Goal: Task Accomplishment & Management: Use online tool/utility

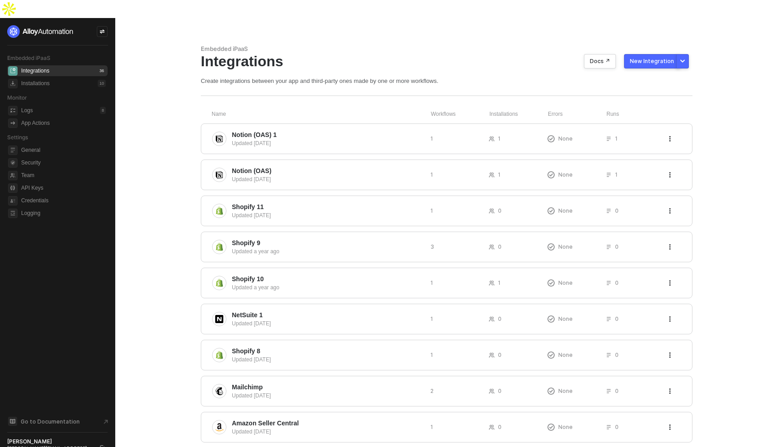
click at [641, 53] on div "Integrations Docs ↗ New Integration" at bounding box center [447, 61] width 492 height 17
click at [640, 58] on div "New Integration" at bounding box center [652, 61] width 44 height 7
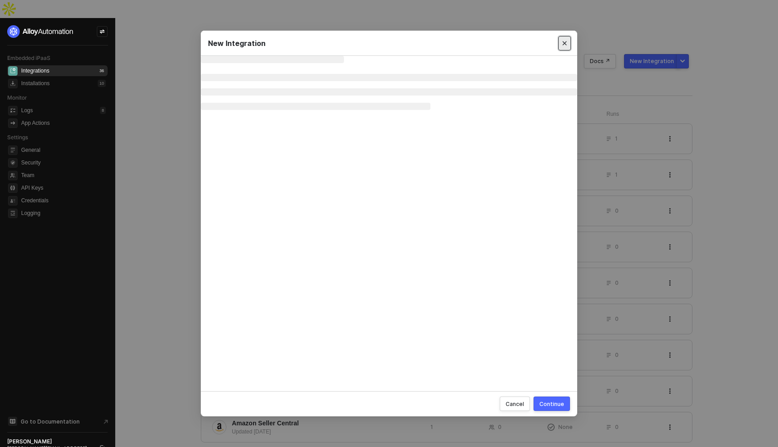
click at [569, 46] on button "Close" at bounding box center [564, 43] width 13 height 14
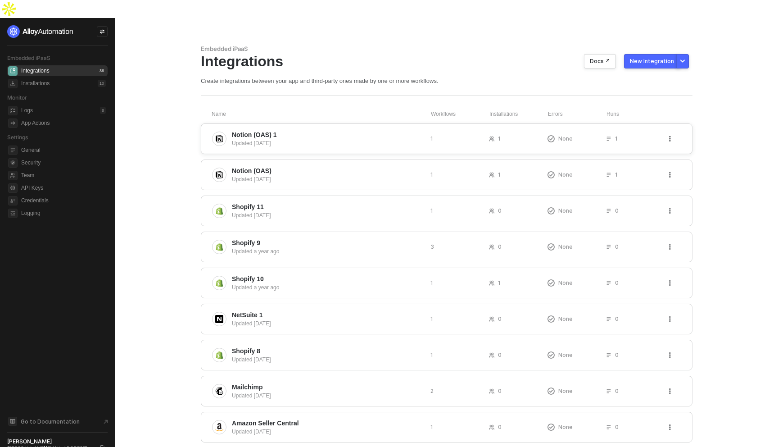
click at [505, 123] on div "Notion (OAS) 1 Updated 3 months ago 1 1 None 1" at bounding box center [447, 138] width 492 height 31
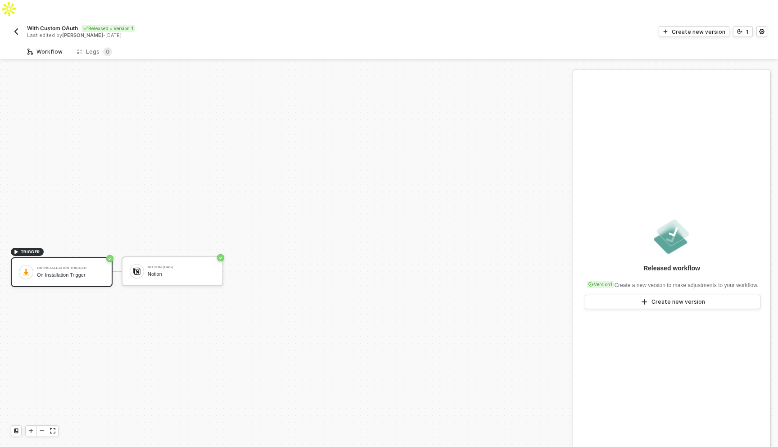
scroll to position [17, 0]
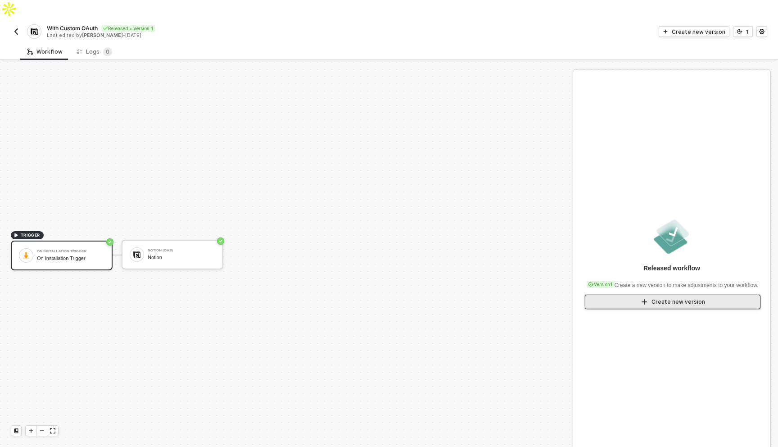
click at [640, 294] on button "Create new version" at bounding box center [673, 301] width 176 height 14
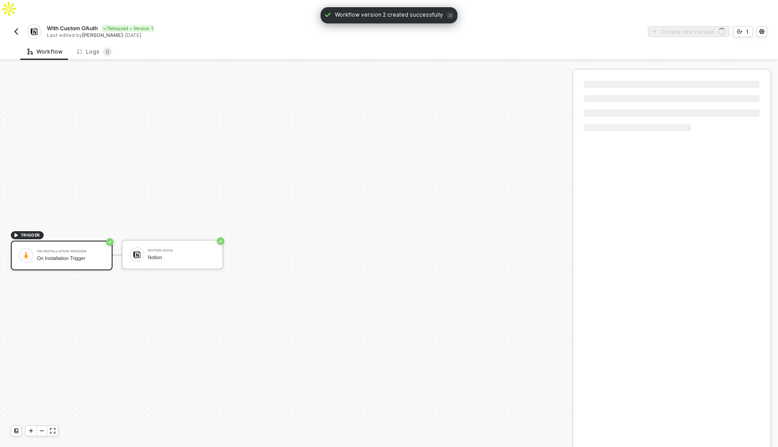
click at [51, 434] on div at bounding box center [52, 430] width 11 height 10
drag, startPoint x: 56, startPoint y: 406, endPoint x: 208, endPoint y: 389, distance: 152.7
click at [216, 389] on body "Alloy With Custom OAuth Released • Version 1 Last edited by [PERSON_NAME] - [DA…" at bounding box center [389, 223] width 778 height 447
drag, startPoint x: 208, startPoint y: 389, endPoint x: 285, endPoint y: 349, distance: 86.6
click at [286, 349] on div "TRIGGER On Installation Trigger On Installation Trigger Notion (OAS) Notion" at bounding box center [284, 254] width 573 height 423
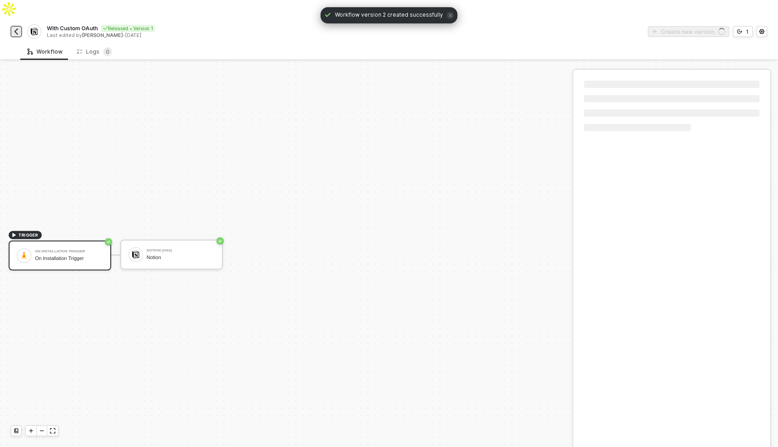
click at [17, 28] on img "button" at bounding box center [16, 31] width 7 height 7
